Goal: Information Seeking & Learning: Learn about a topic

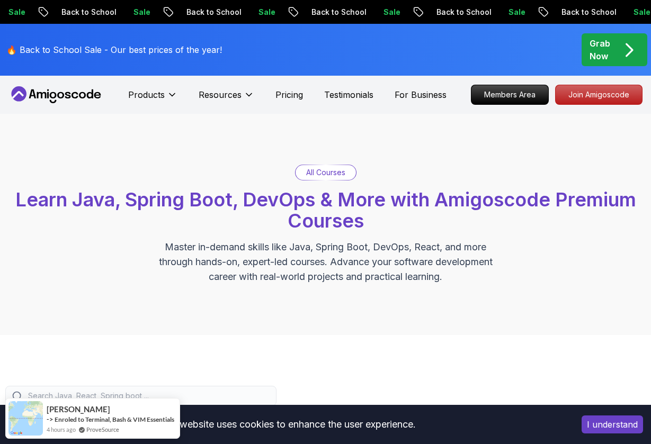
click at [307, 175] on p "All Courses" at bounding box center [325, 172] width 39 height 11
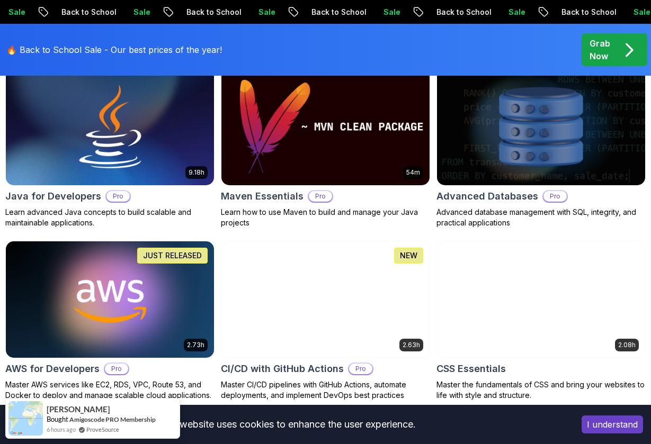
scroll to position [725, 0]
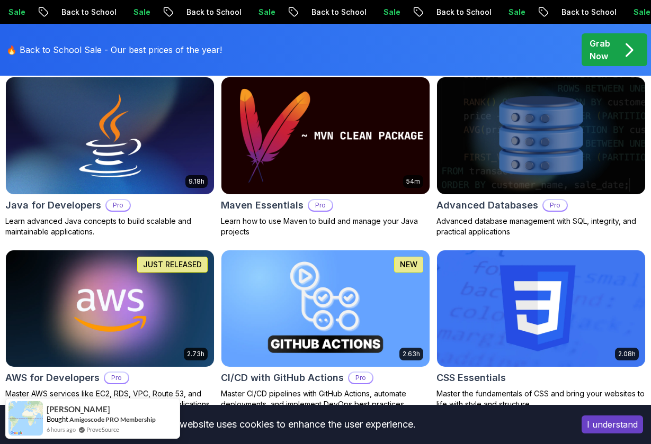
click at [335, 162] on img at bounding box center [325, 136] width 219 height 122
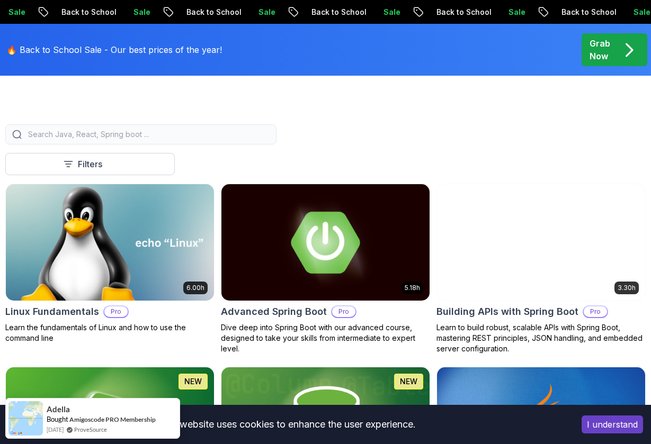
scroll to position [265, 0]
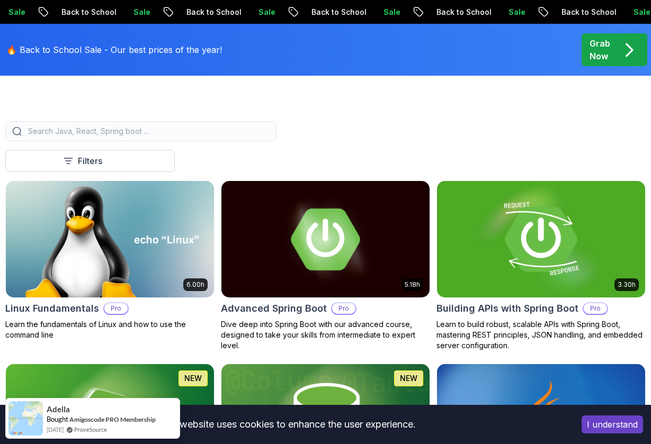
click at [445, 260] on img at bounding box center [541, 239] width 219 height 122
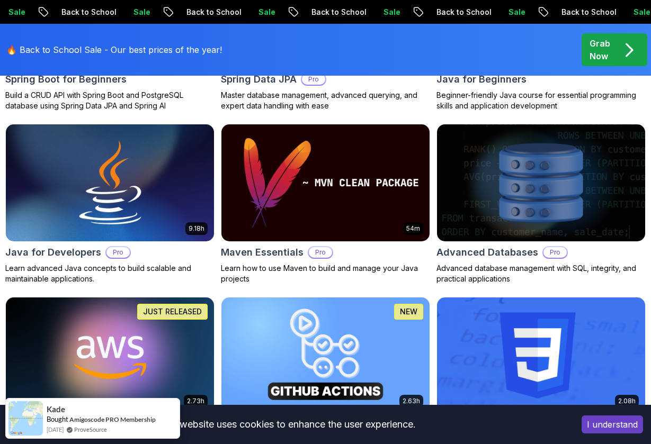
scroll to position [684, 0]
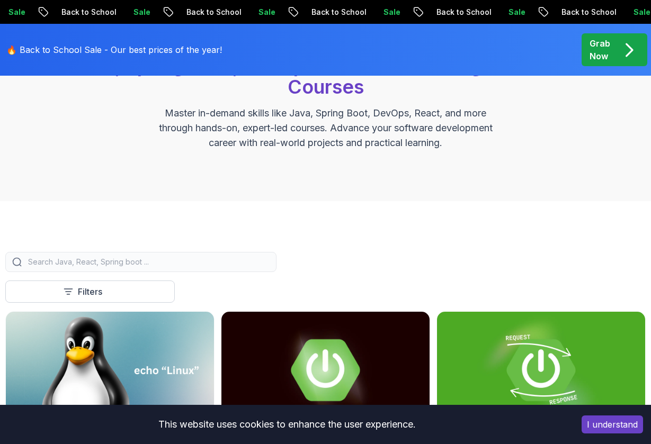
scroll to position [76, 0]
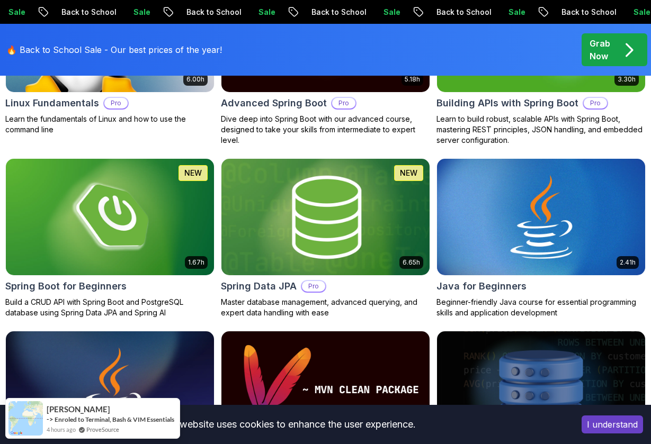
scroll to position [471, 0]
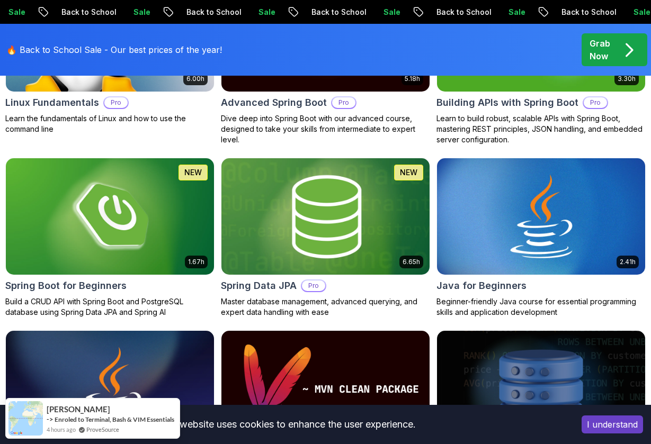
click at [293, 202] on img at bounding box center [325, 217] width 219 height 122
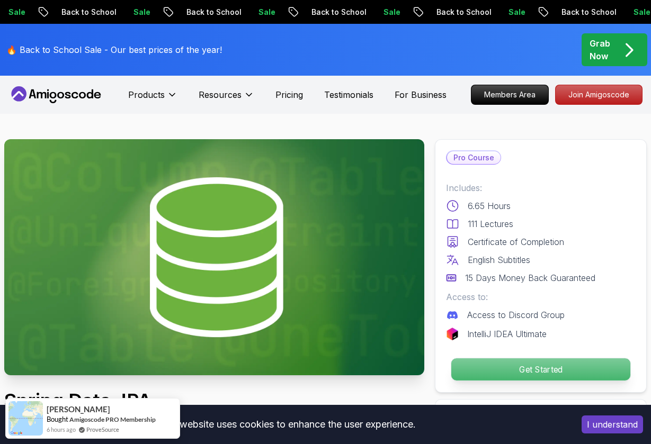
click at [514, 376] on p "Get Started" at bounding box center [540, 370] width 179 height 22
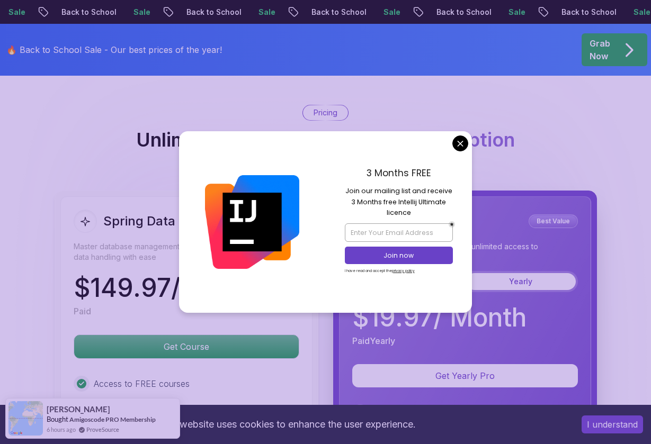
click at [460, 146] on body "Sale Back to School Sale Back to School Sale Back to School Sale Back to School…" at bounding box center [325, 361] width 651 height 6139
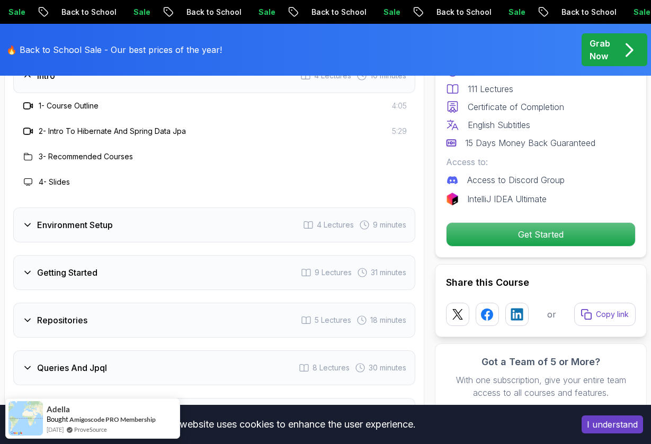
scroll to position [1514, 0]
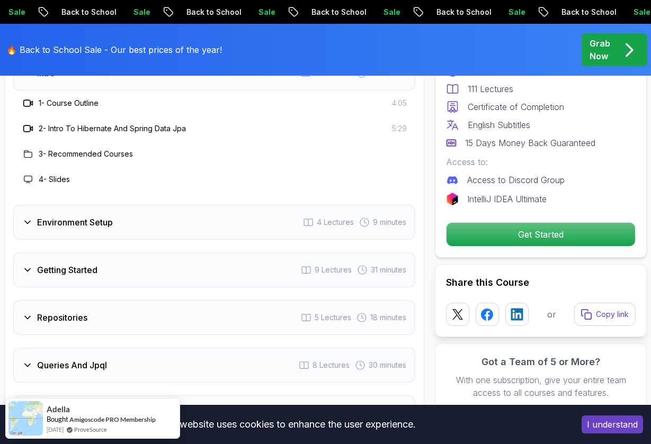
click at [34, 216] on div "Environment Setup" at bounding box center [67, 222] width 91 height 13
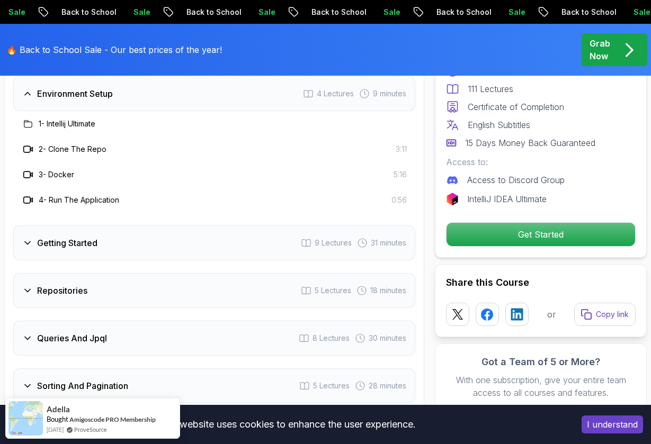
scroll to position [1563, 0]
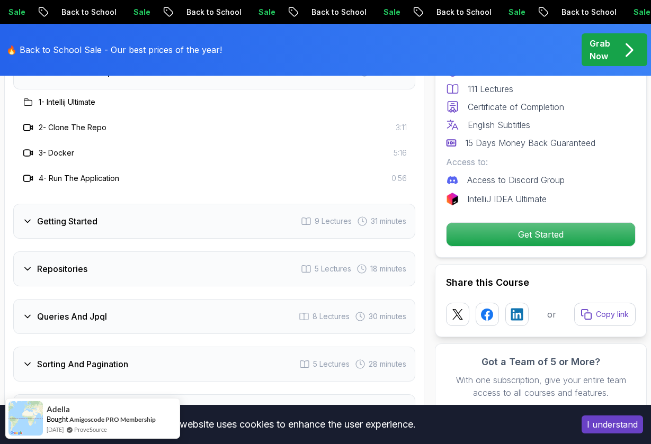
click at [37, 215] on div "Getting Started" at bounding box center [59, 221] width 75 height 13
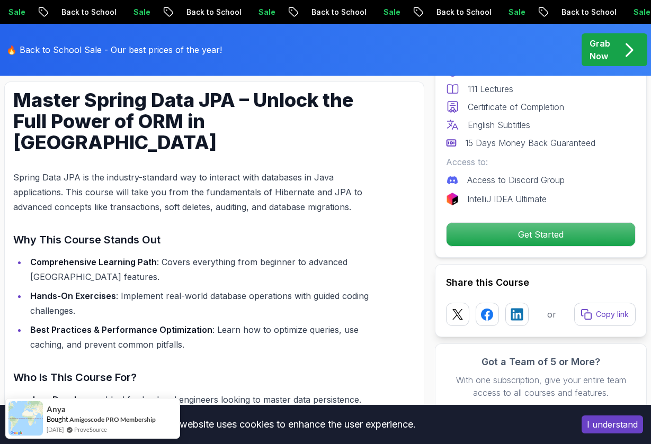
scroll to position [688, 0]
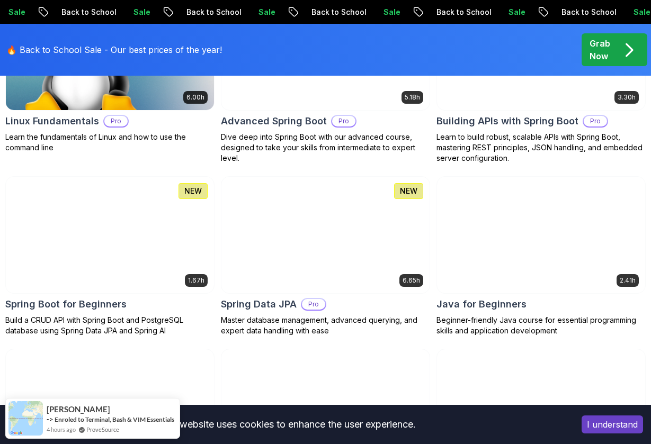
scroll to position [461, 0]
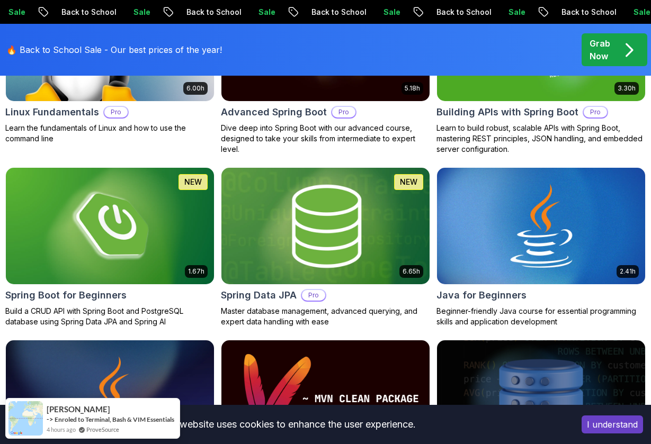
click at [297, 264] on img at bounding box center [325, 226] width 219 height 122
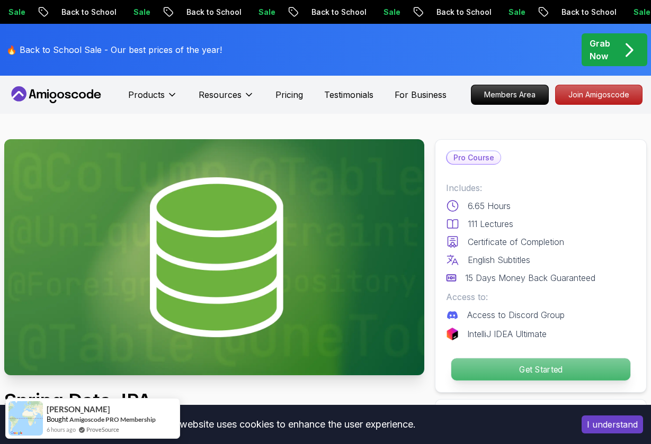
click at [489, 368] on p "Get Started" at bounding box center [540, 370] width 179 height 22
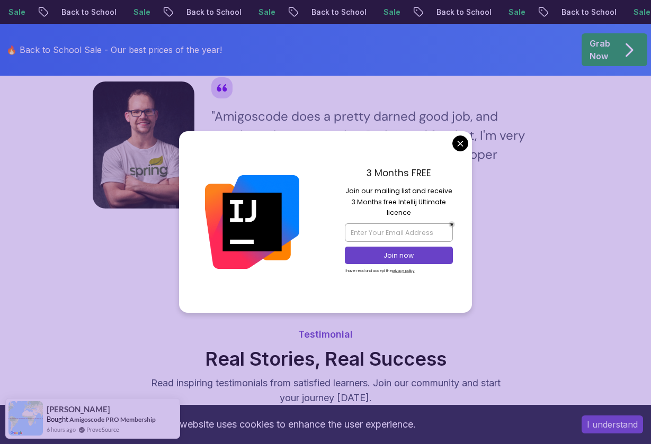
scroll to position [3477, 0]
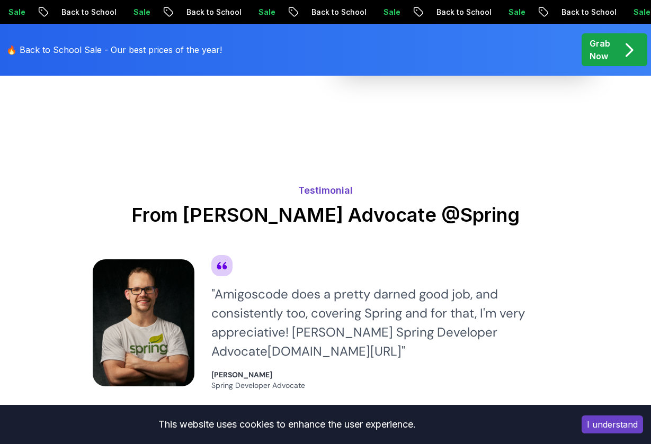
scroll to position [3216, 0]
